Goal: Information Seeking & Learning: Learn about a topic

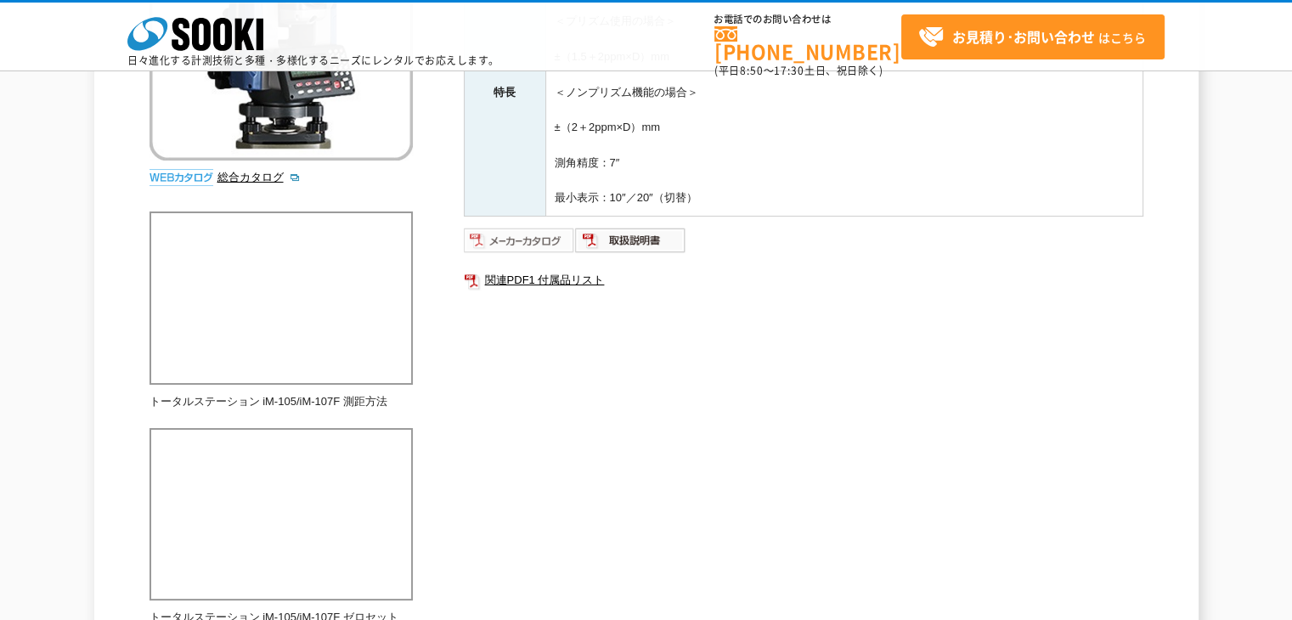
click at [554, 242] on img at bounding box center [519, 240] width 111 height 27
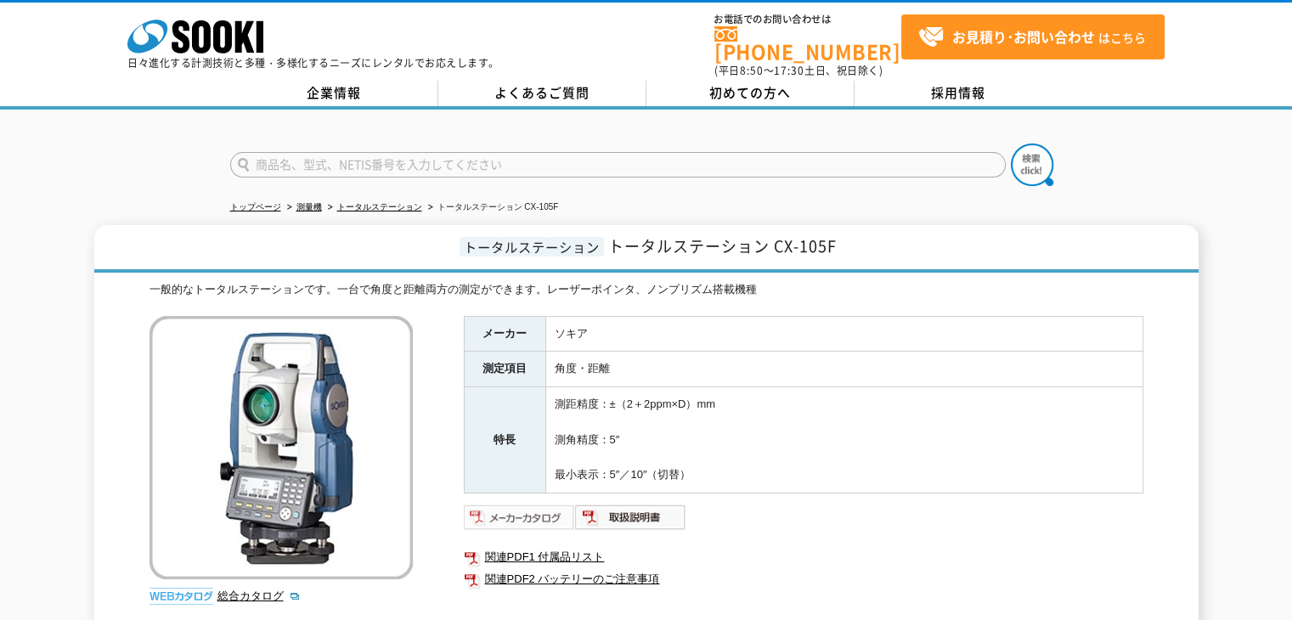
click at [528, 504] on img at bounding box center [519, 517] width 111 height 27
